Goal: Task Accomplishment & Management: Manage account settings

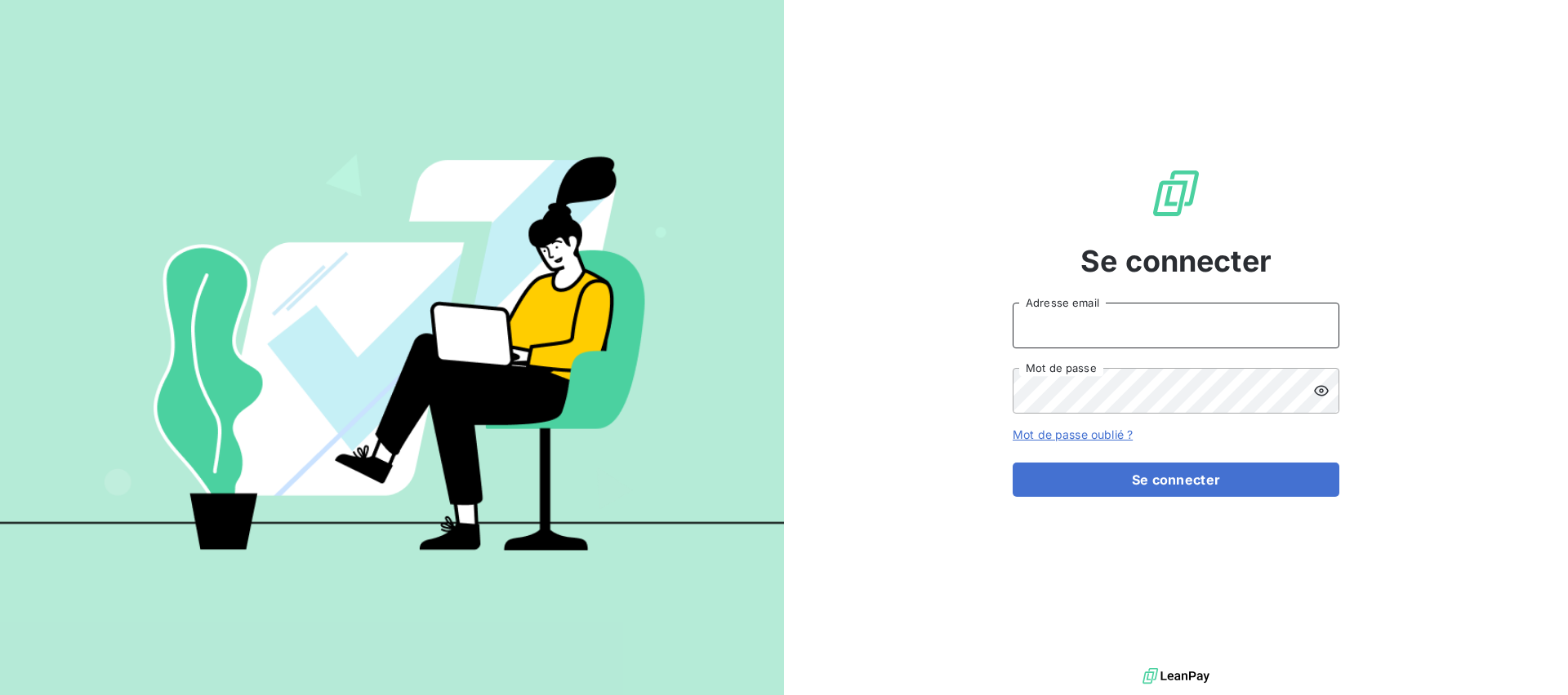
type input "[EMAIL_ADDRESS][DOMAIN_NAME]"
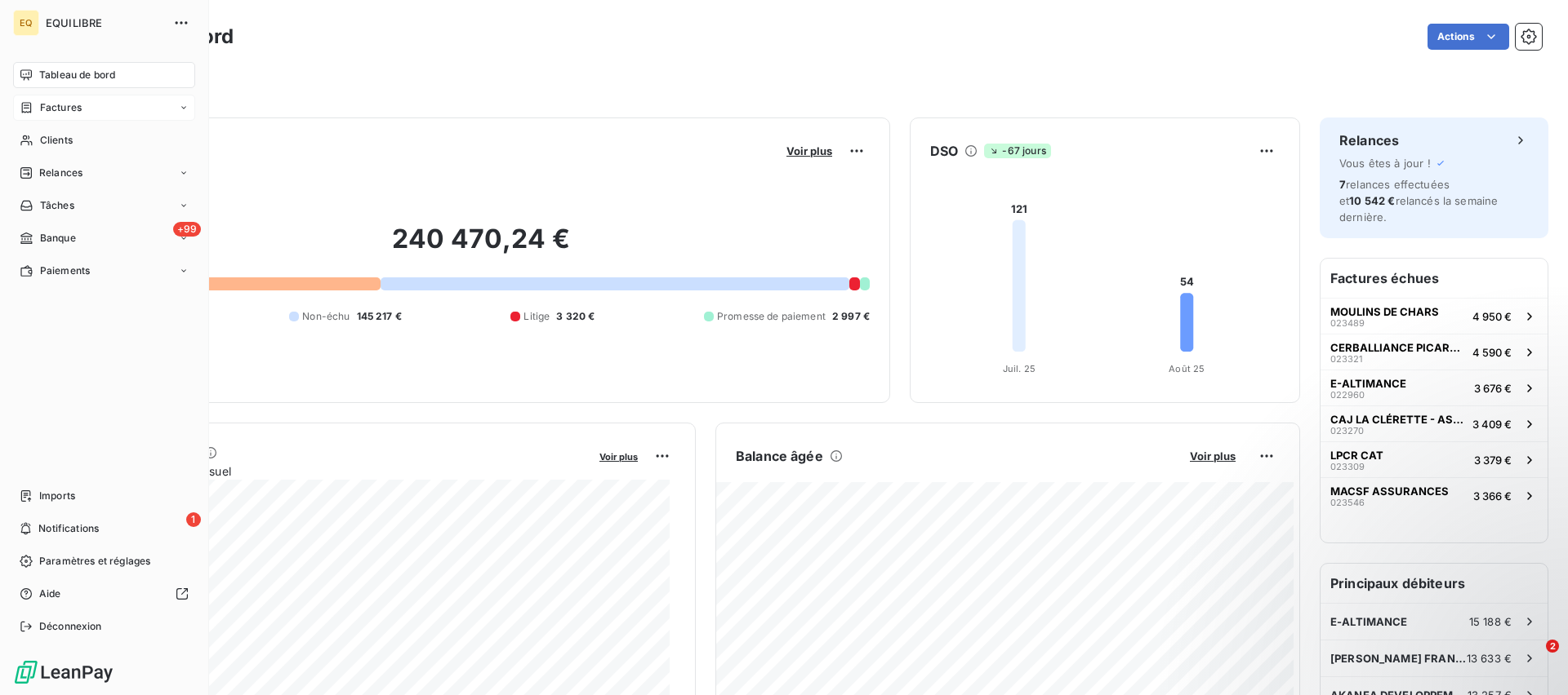
click at [45, 107] on span "Factures" at bounding box center [60, 108] width 42 height 15
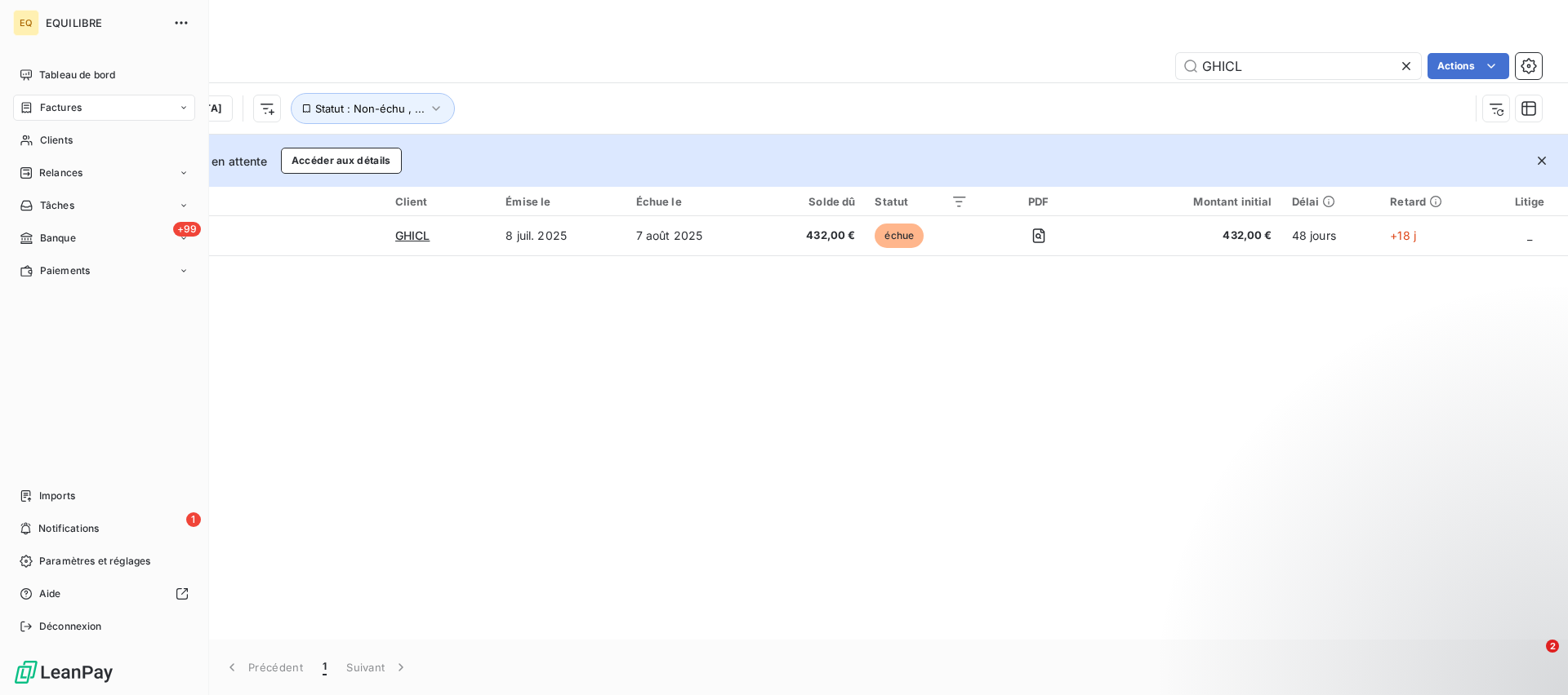
click at [178, 103] on icon at bounding box center [183, 107] width 10 height 10
click at [73, 142] on span "Factures" at bounding box center [59, 140] width 42 height 15
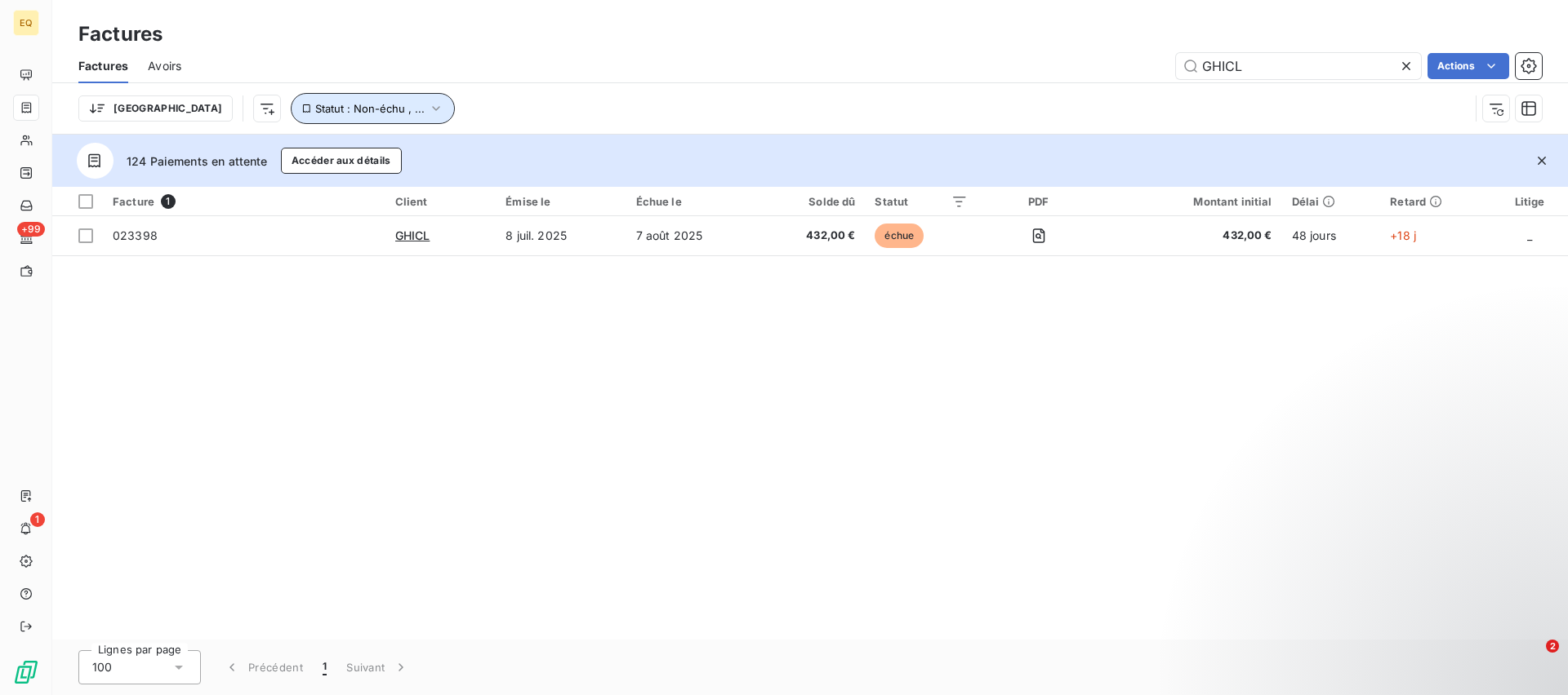
click at [315, 107] on span "Statut : Non-échu , ..." at bounding box center [370, 108] width 109 height 13
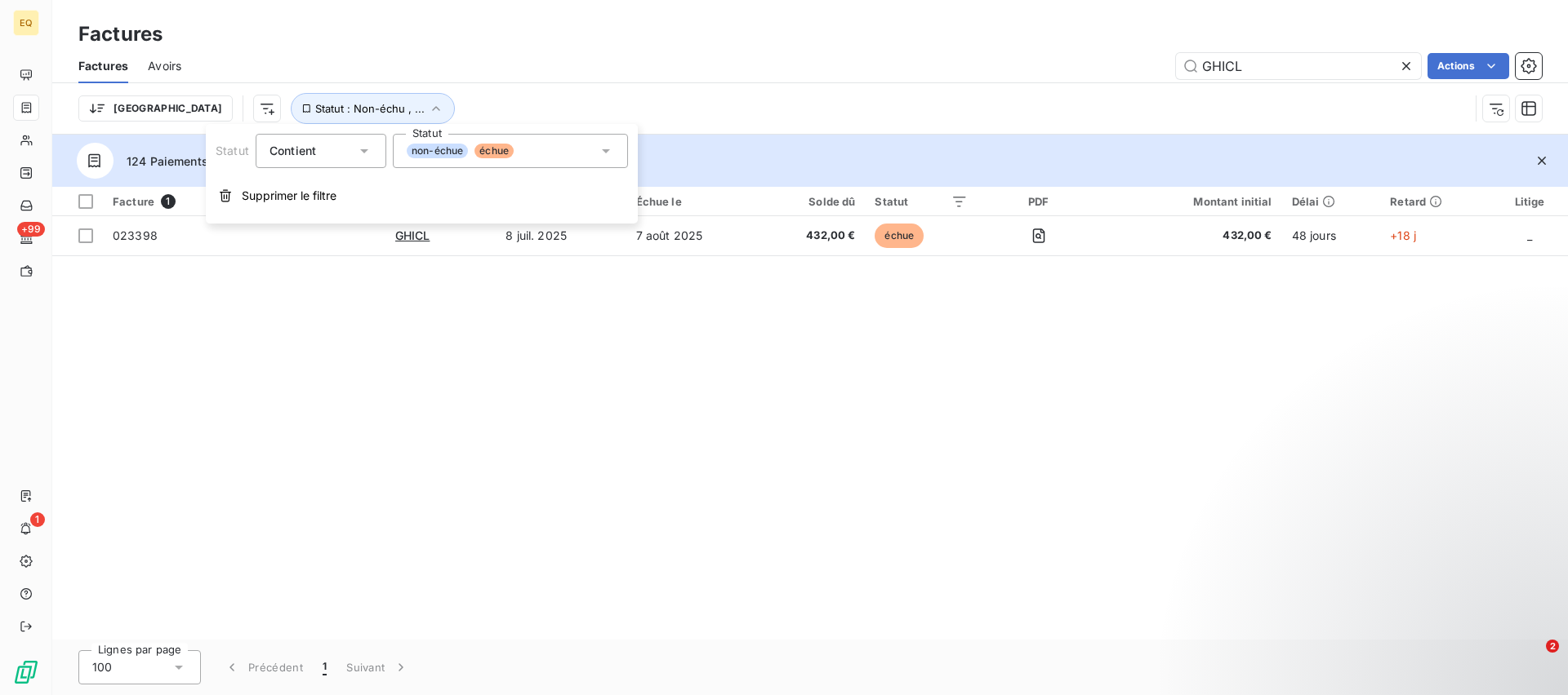
click at [368, 147] on icon at bounding box center [364, 152] width 17 height 17
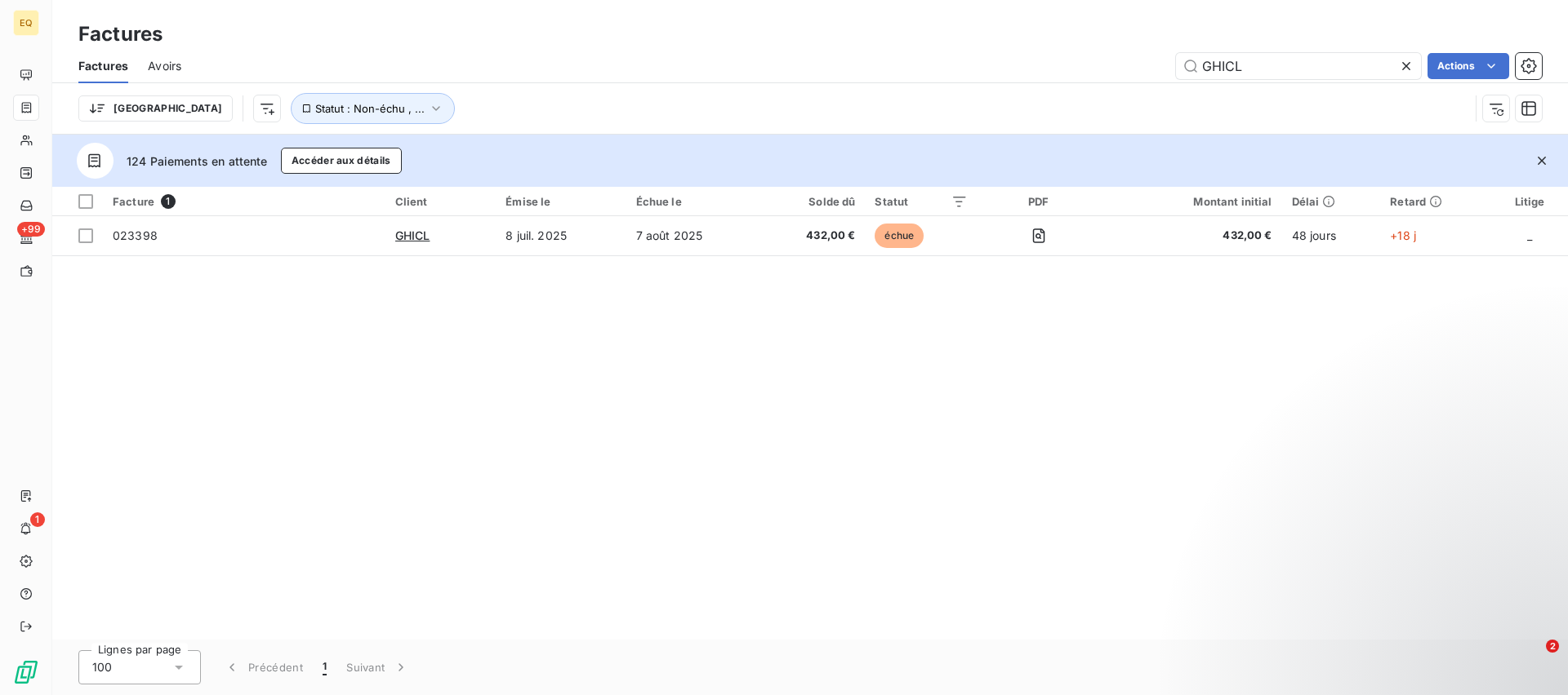
click at [726, 80] on div "Factures Avoirs GHICL Actions" at bounding box center [810, 66] width 1515 height 34
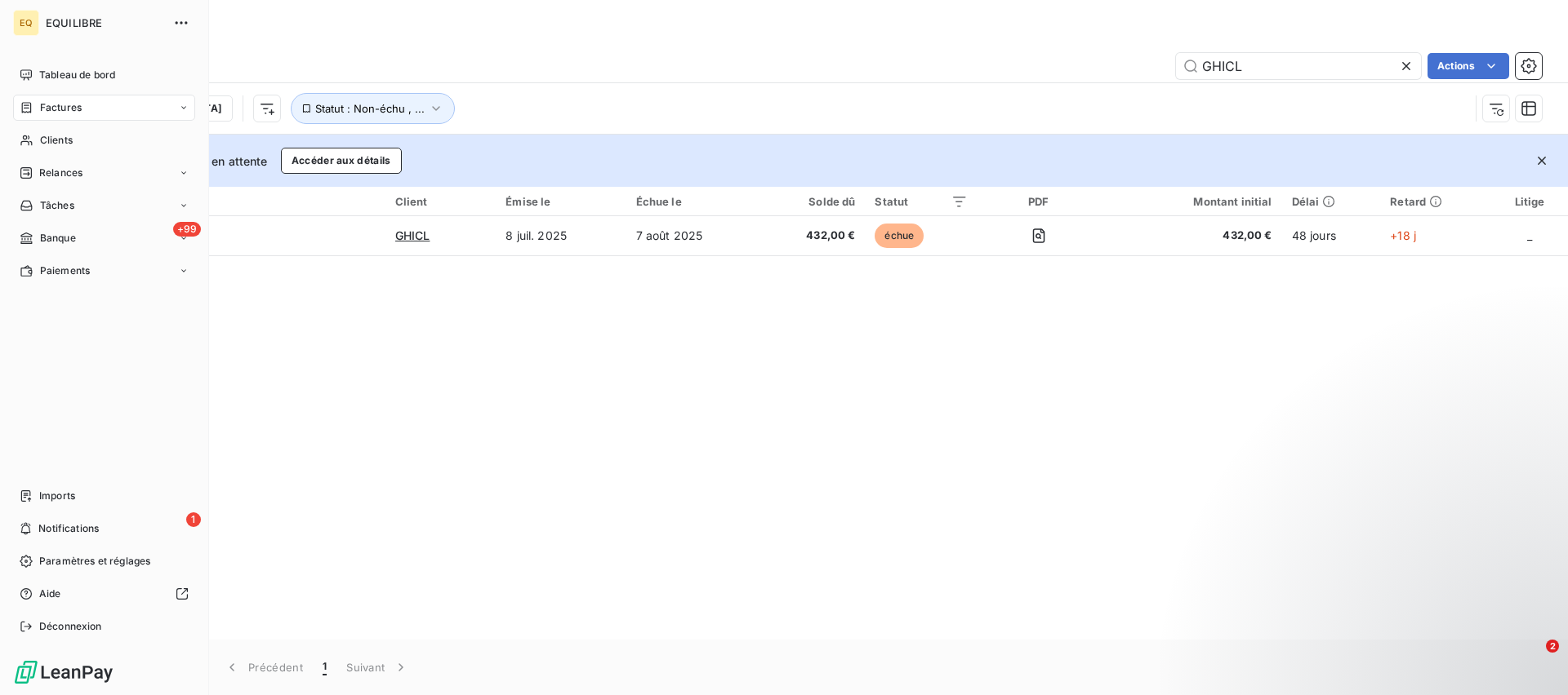
click at [80, 108] on span "Factures" at bounding box center [60, 108] width 42 height 15
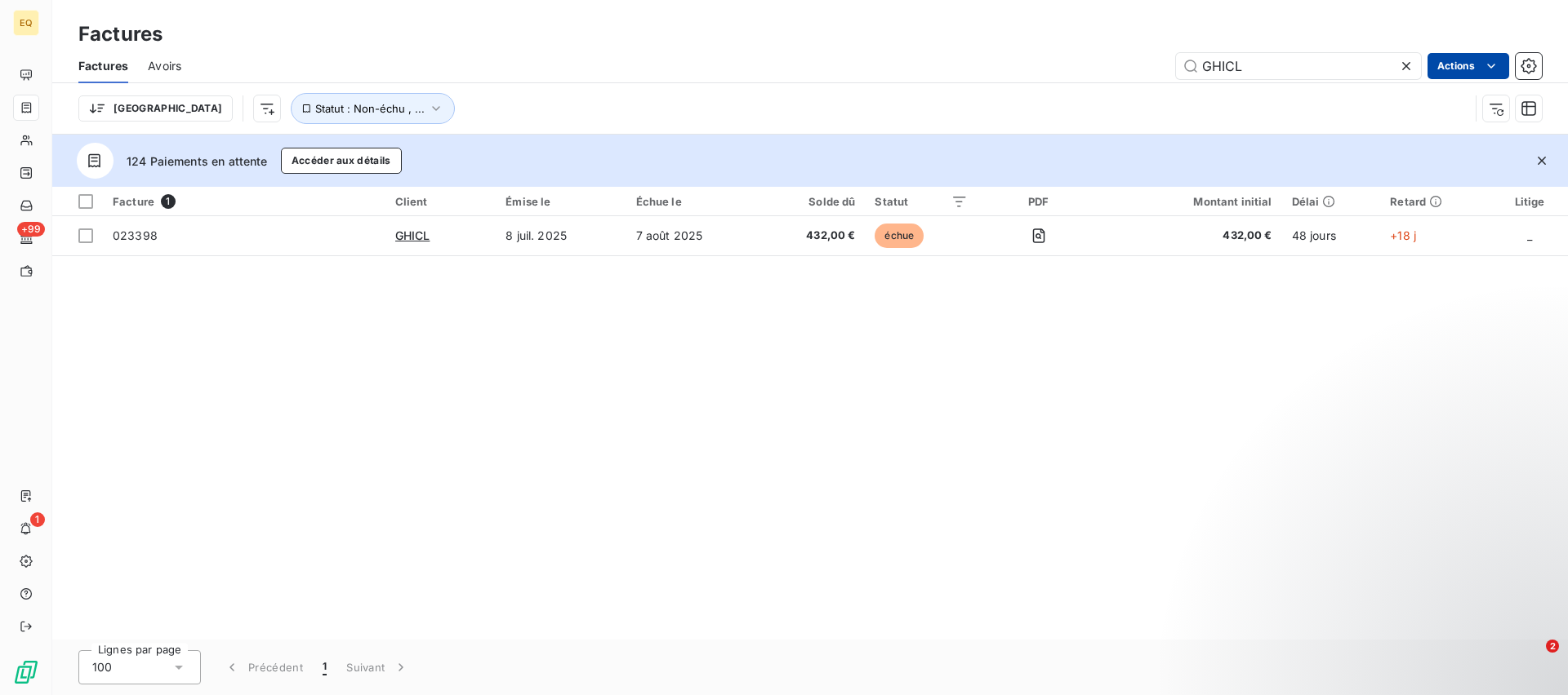
click at [1481, 67] on html "EQ +99 1 Factures Factures Avoirs GHICL Actions Trier Statut : Non-échu , ... 1…" at bounding box center [784, 348] width 1568 height 695
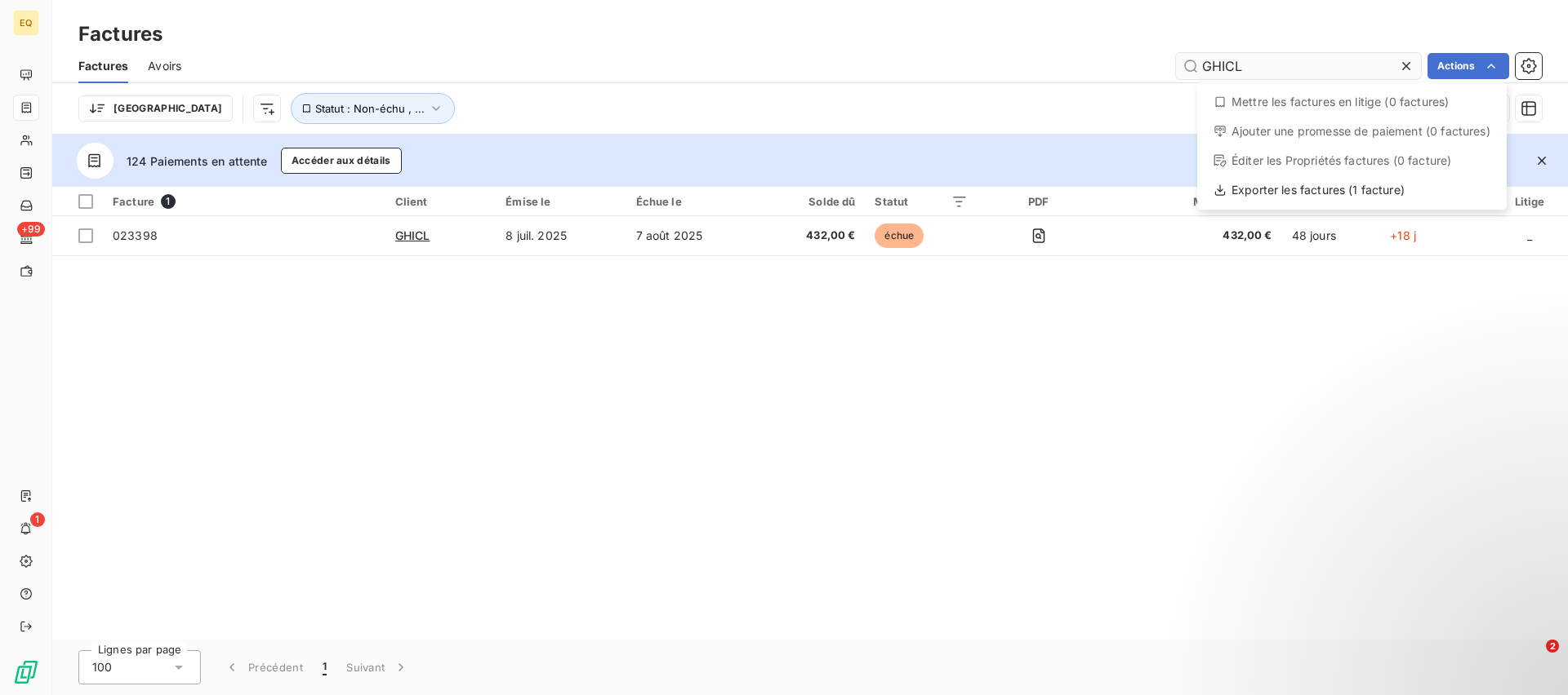
click at [1231, 57] on html "EQ +99 1 Factures Factures Avoirs GHICL Actions Mettre les factures en litige (…" at bounding box center [784, 348] width 1568 height 695
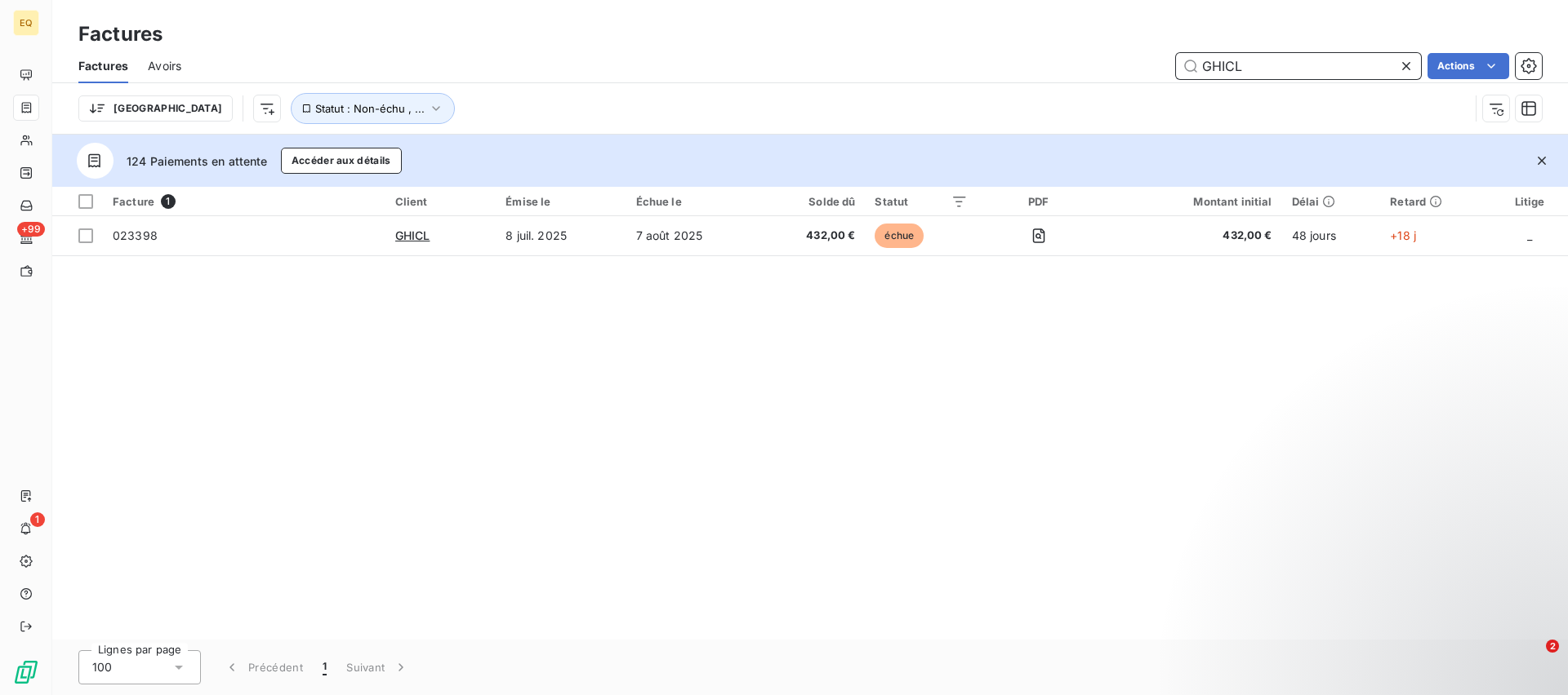
drag, startPoint x: 1259, startPoint y: 58, endPoint x: 1158, endPoint y: 71, distance: 101.8
click at [1164, 69] on div "GHICL Actions" at bounding box center [871, 66] width 1341 height 26
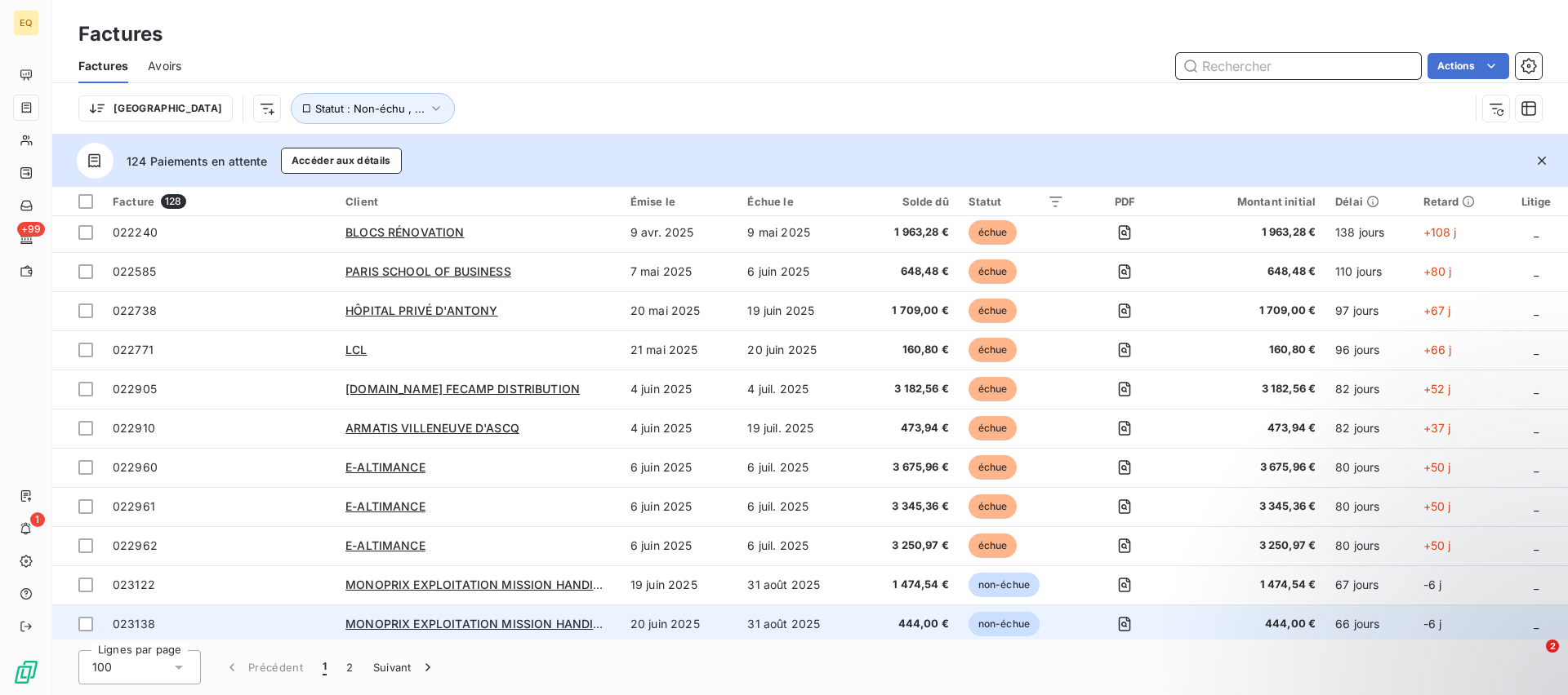
scroll to position [332, 0]
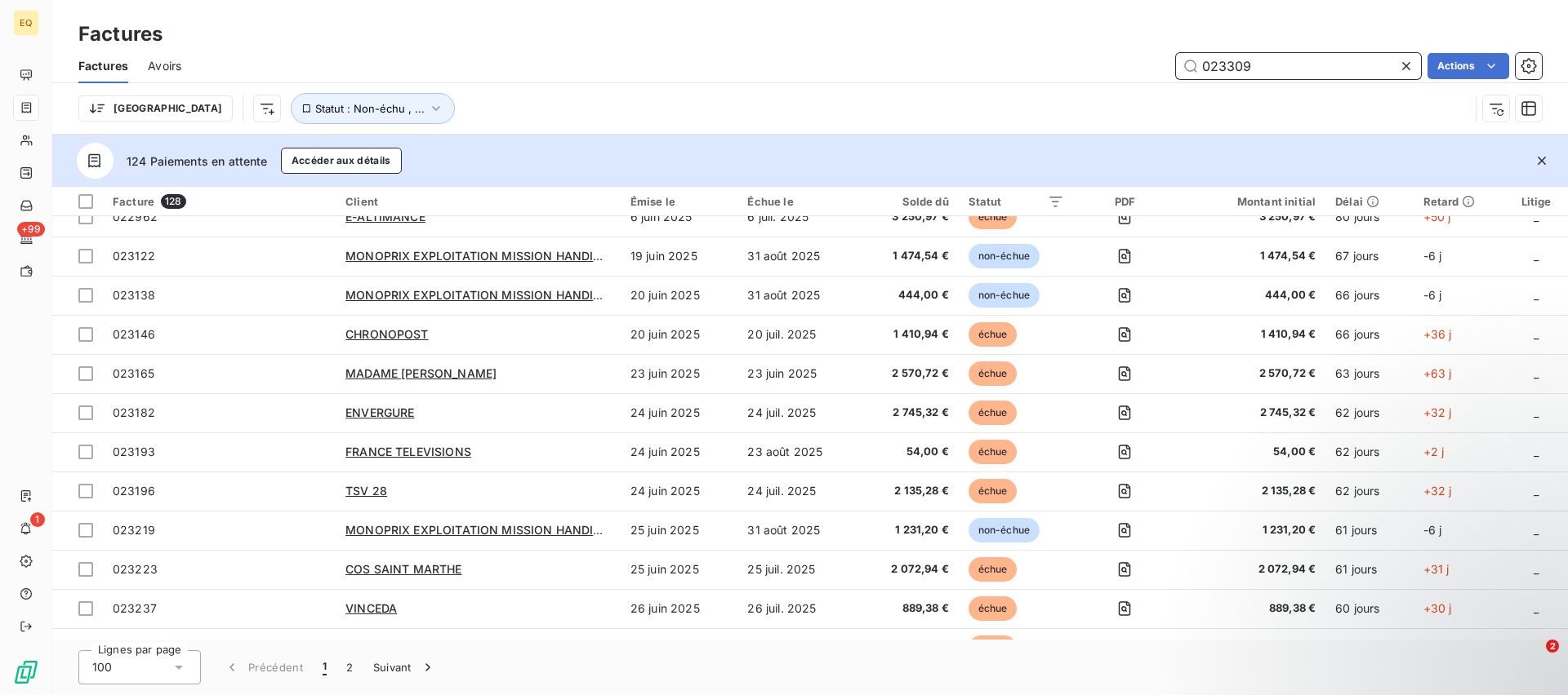
type input "023309"
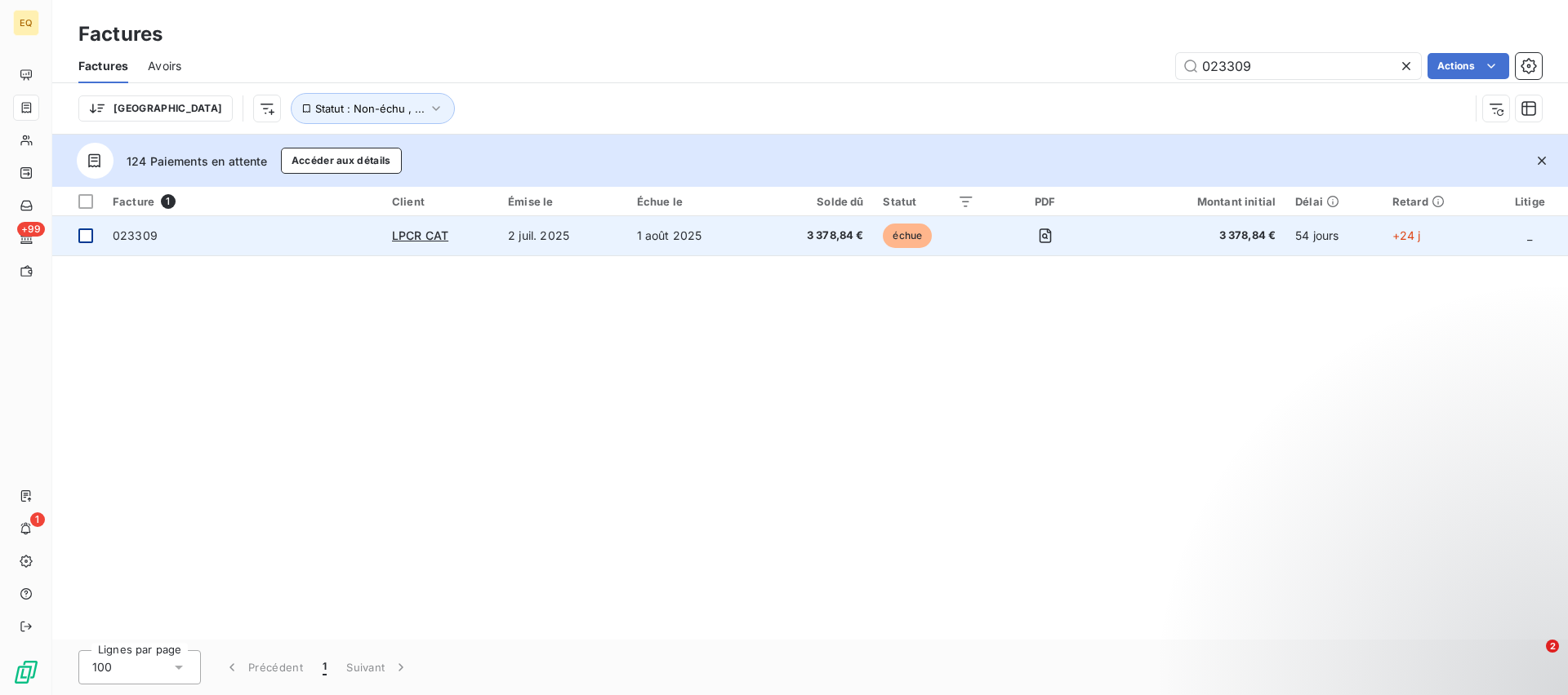
click at [89, 235] on div at bounding box center [86, 236] width 15 height 15
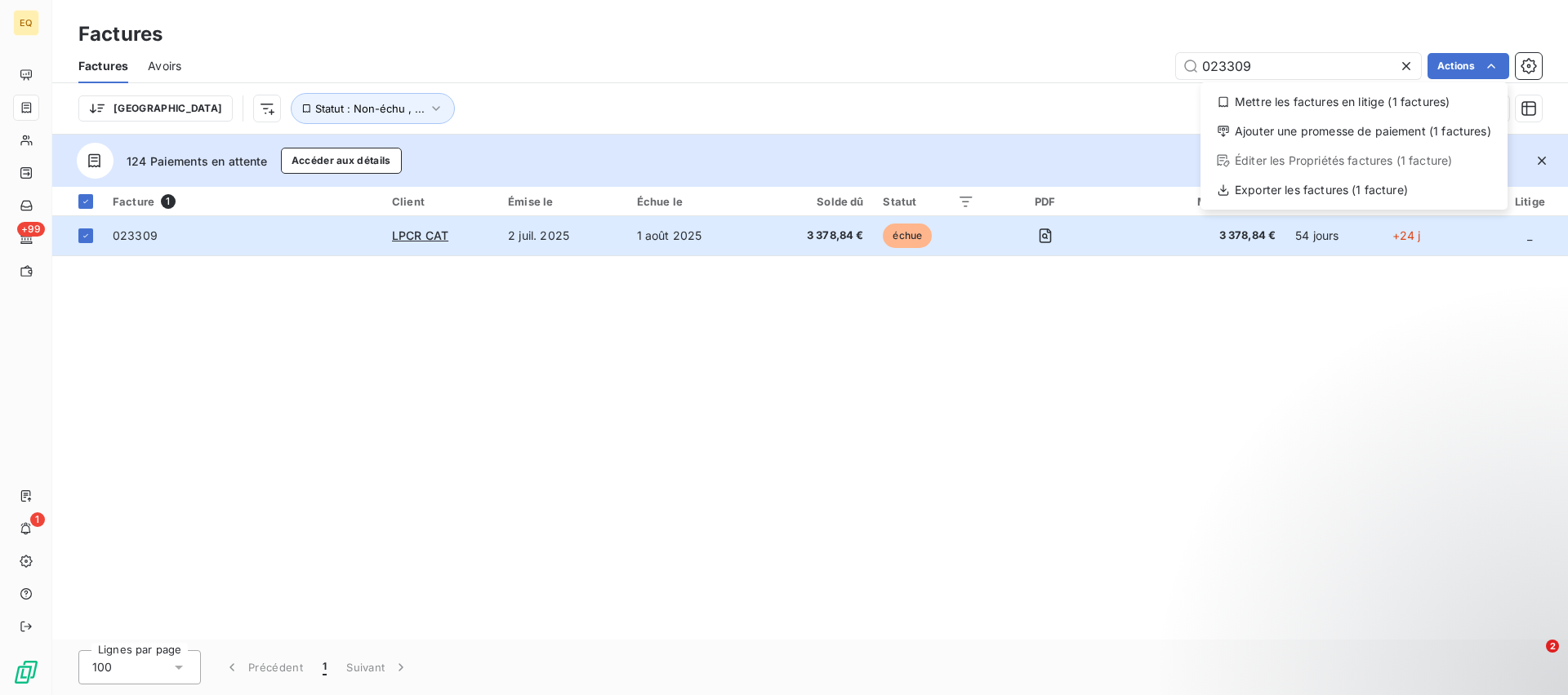
drag, startPoint x: 1304, startPoint y: 324, endPoint x: 1019, endPoint y: 311, distance: 285.3
click at [1301, 323] on html "EQ +99 1 Factures Factures Avoirs 023309 Actions Mettre les factures en litige …" at bounding box center [784, 348] width 1568 height 695
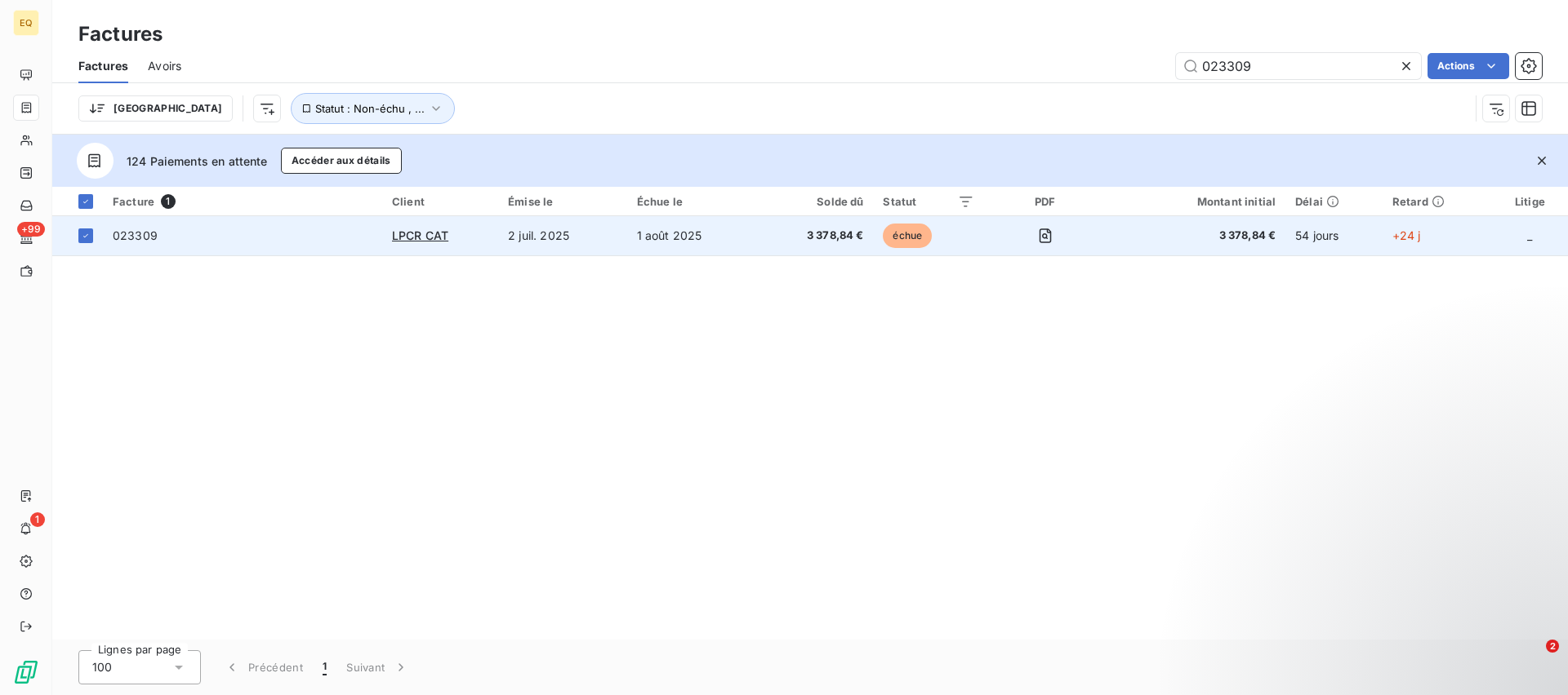
click at [141, 234] on span "023309" at bounding box center [135, 235] width 45 height 14
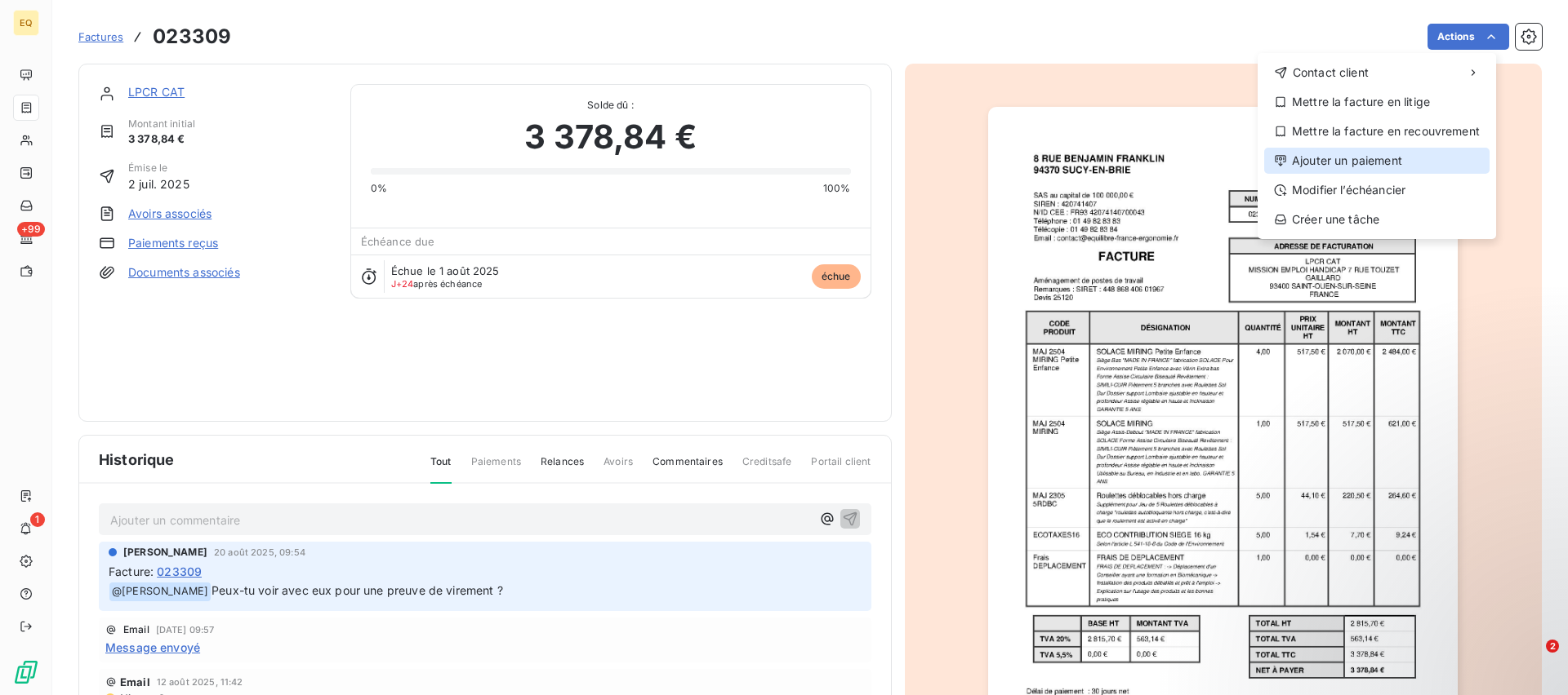
click at [1318, 160] on div "Ajouter un paiement" at bounding box center [1377, 161] width 226 height 26
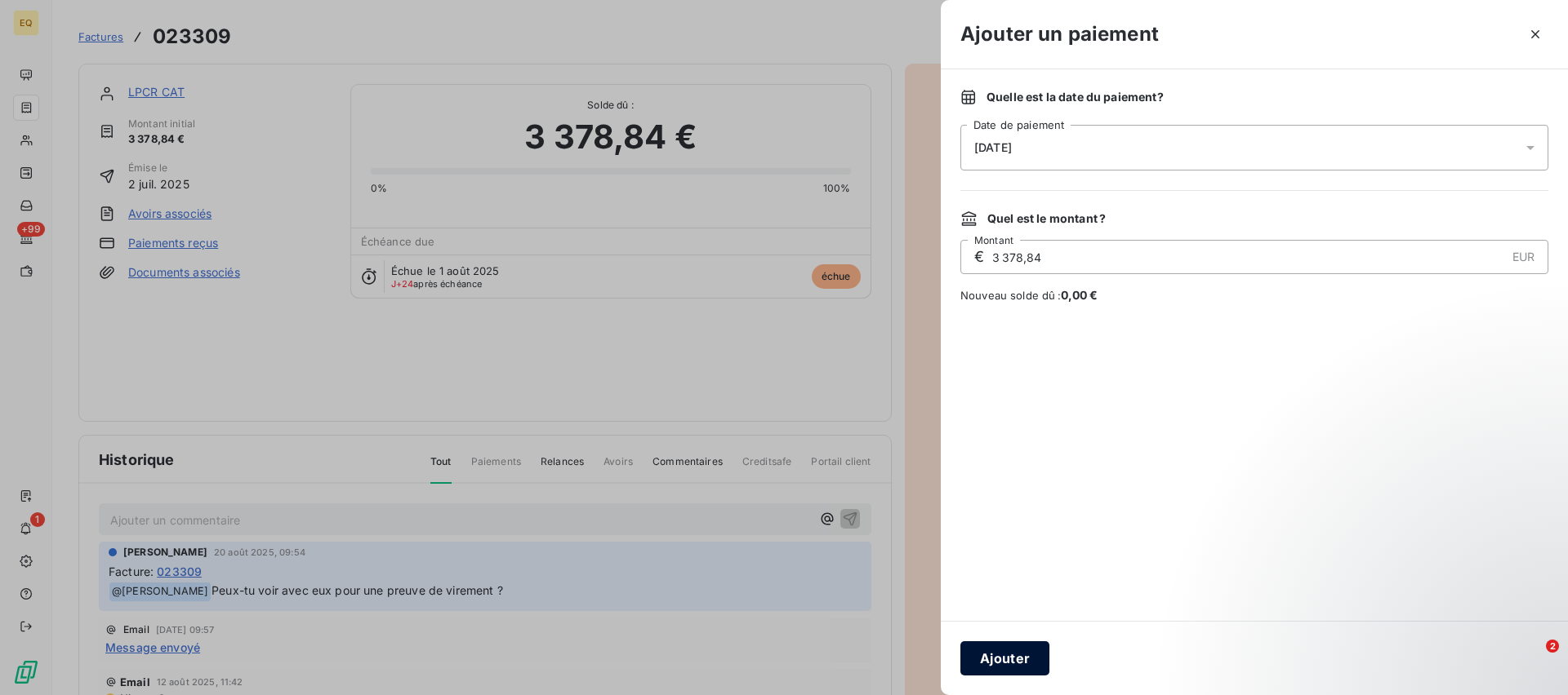
click at [1005, 660] on button "Ajouter" at bounding box center [1005, 658] width 89 height 34
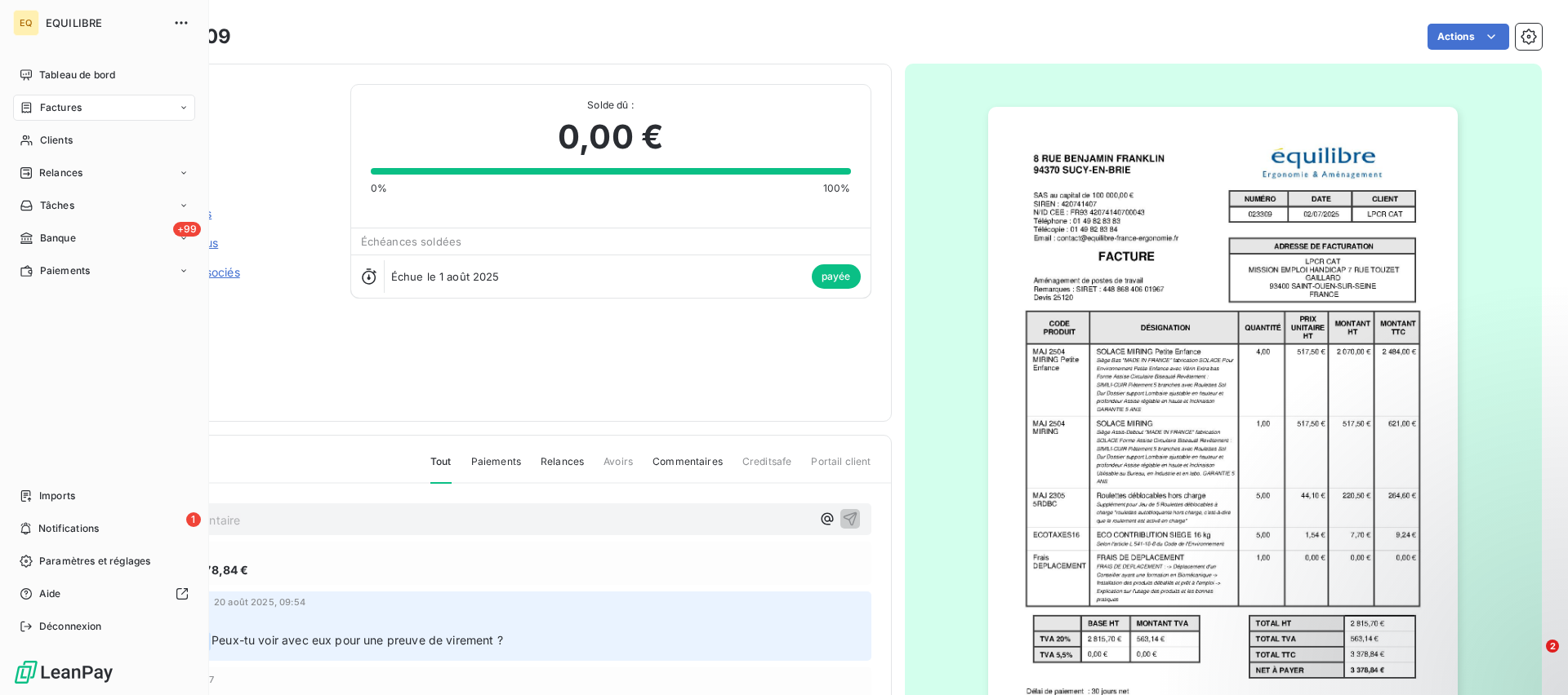
click at [56, 109] on span "Factures" at bounding box center [60, 108] width 42 height 15
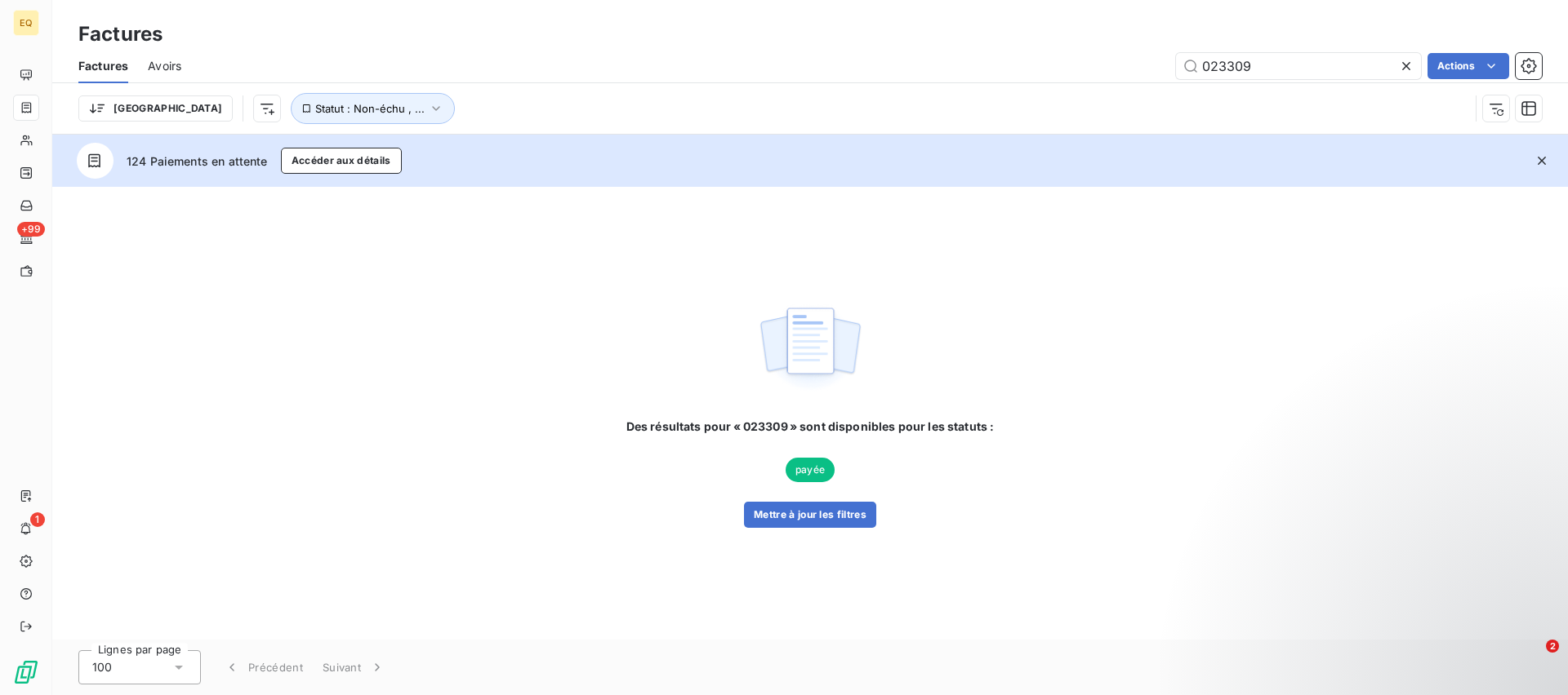
drag, startPoint x: 1257, startPoint y: 67, endPoint x: 1075, endPoint y: 67, distance: 182.0
click at [1075, 67] on div "023309 Actions" at bounding box center [871, 66] width 1341 height 26
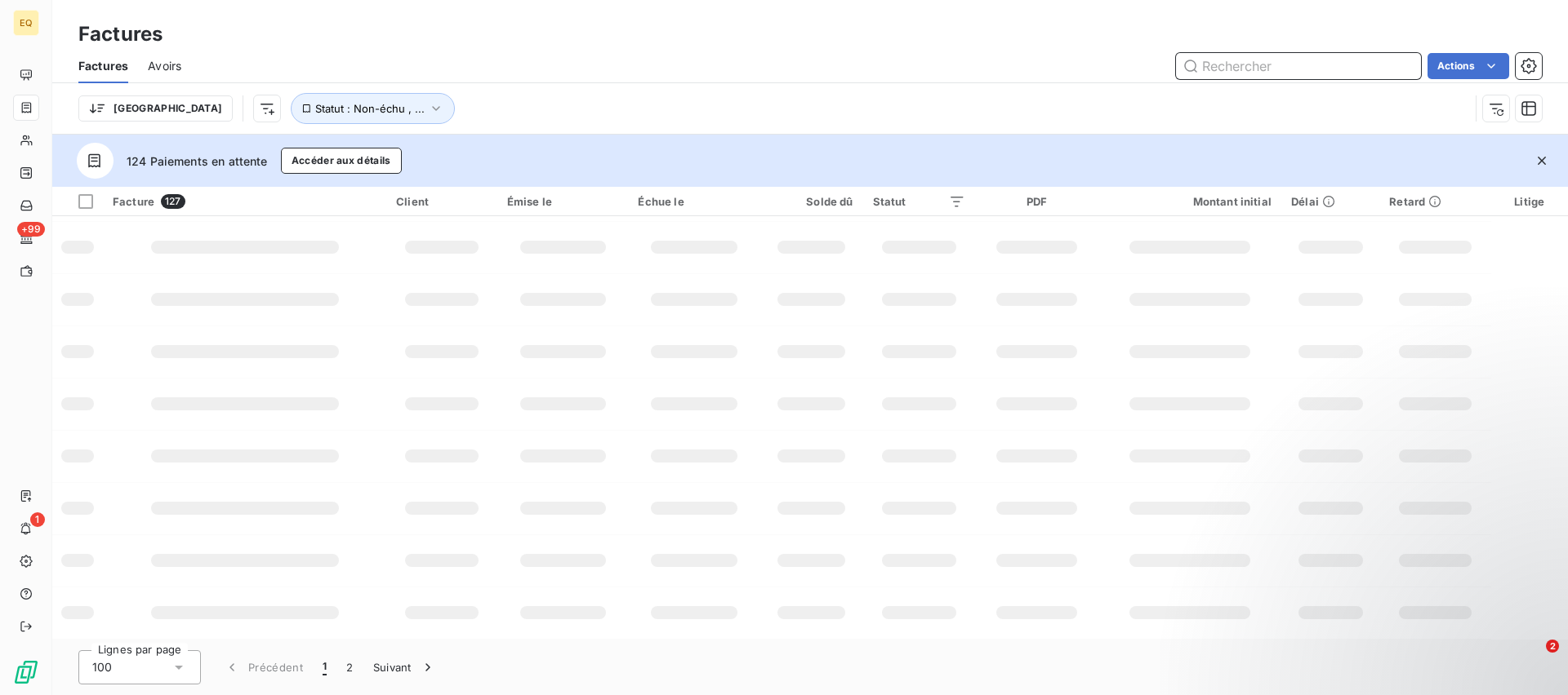
scroll to position [360, 0]
